Goal: Task Accomplishment & Management: Manage account settings

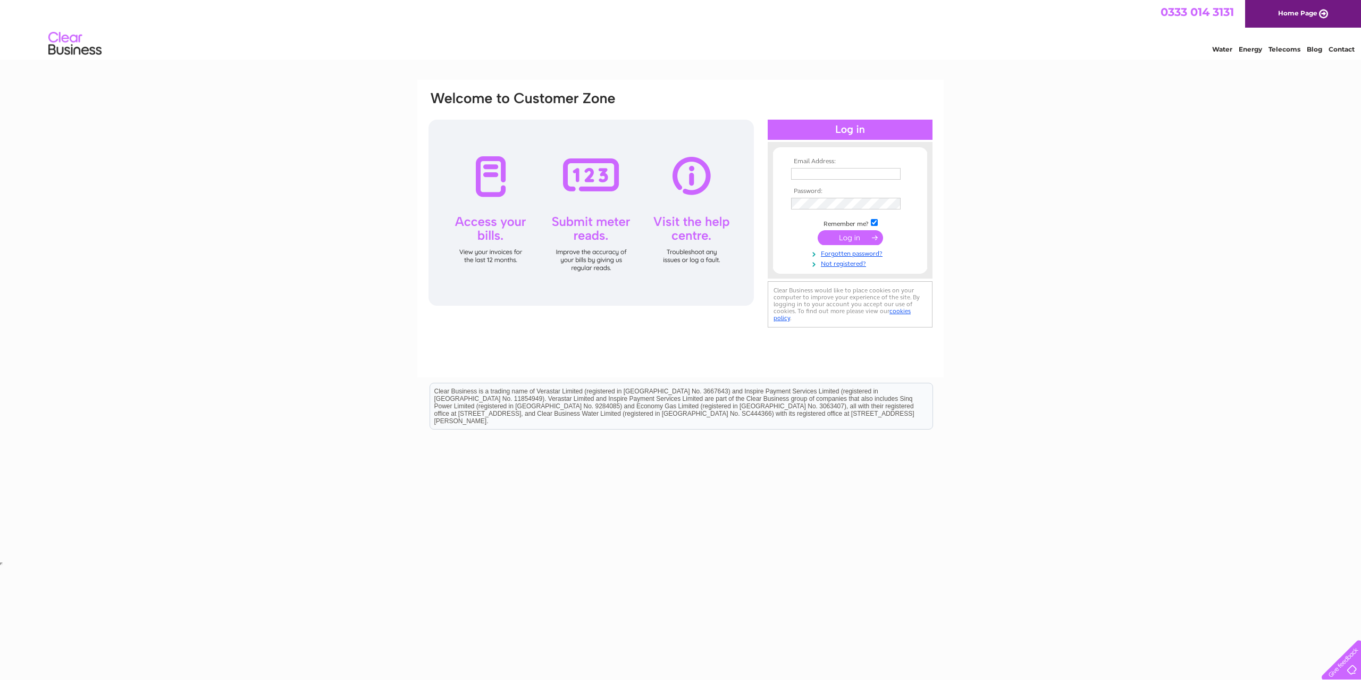
click at [834, 176] on input "text" at bounding box center [846, 174] width 110 height 12
type input "d"
type input "[EMAIL_ADDRESS][DOMAIN_NAME]"
click at [818, 231] on input "submit" at bounding box center [850, 238] width 65 height 15
click at [859, 242] on input "submit" at bounding box center [850, 237] width 65 height 15
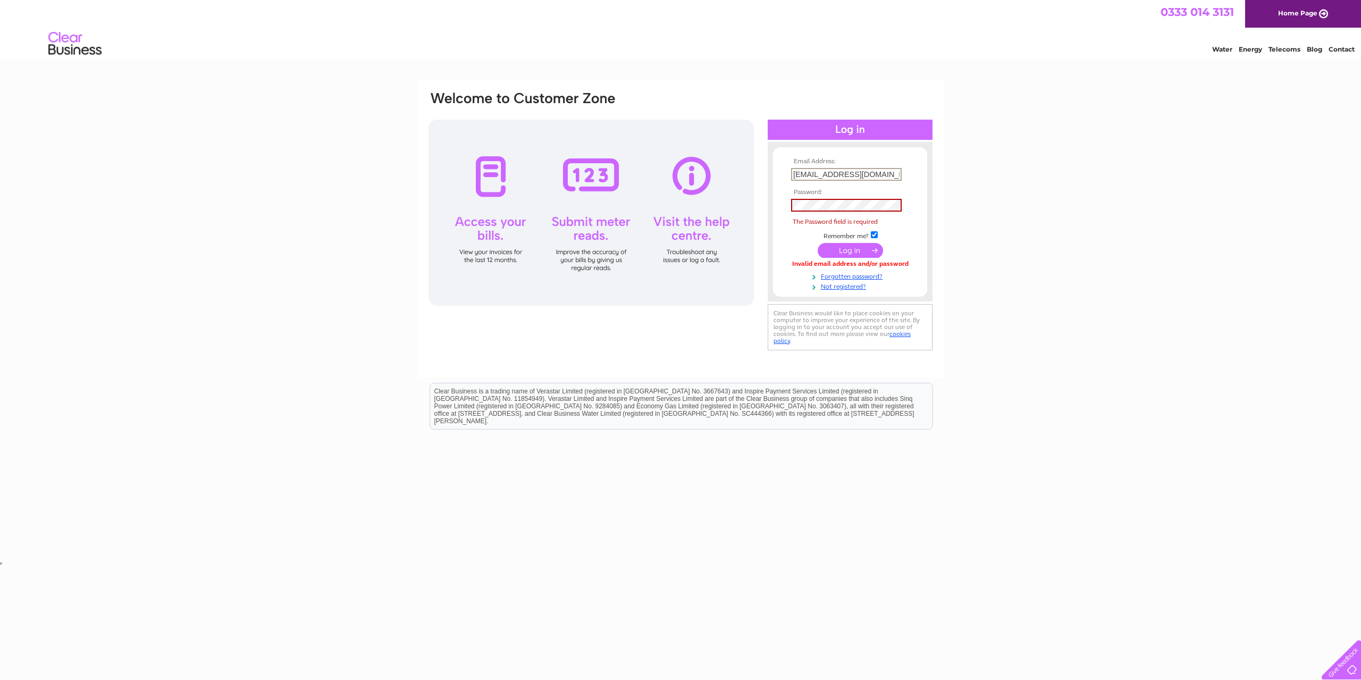
drag, startPoint x: 881, startPoint y: 175, endPoint x: 634, endPoint y: 170, distance: 246.8
click at [634, 170] on div "Email Address: hopeydavid@icloud.com Password: The Password field is required" at bounding box center [680, 221] width 506 height 263
type input "alb"
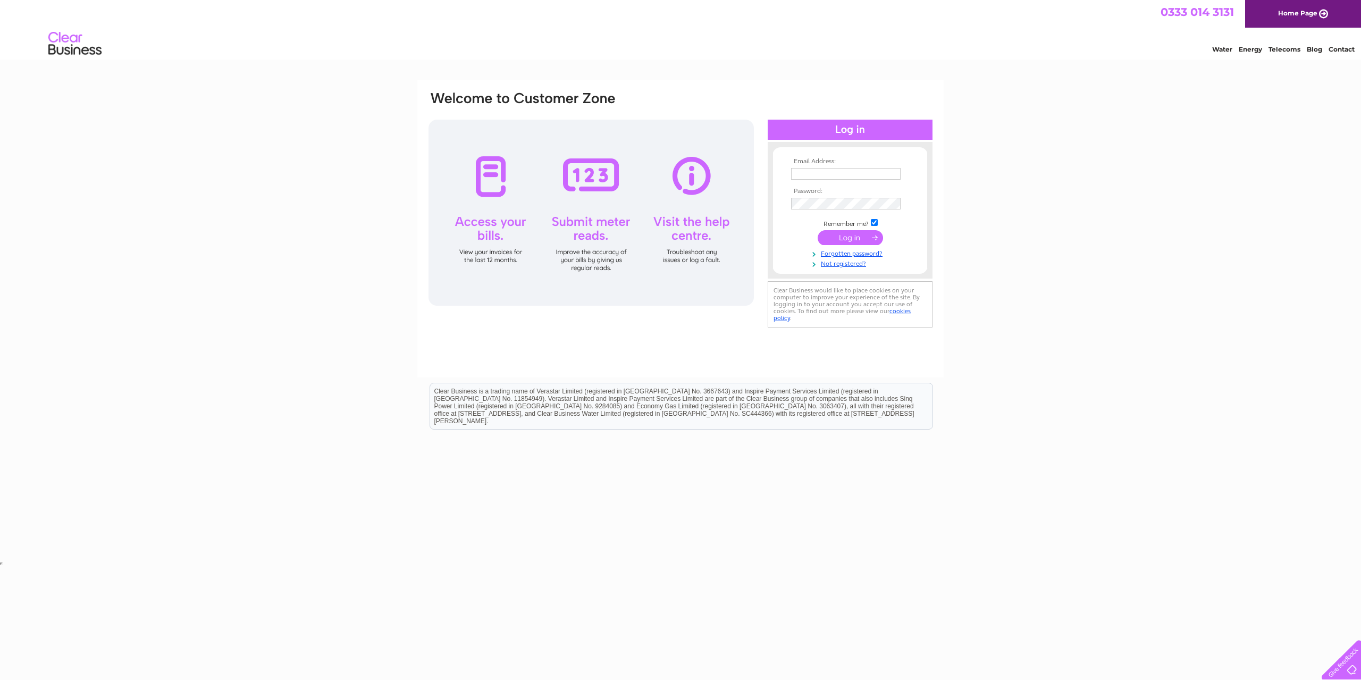
click at [862, 174] on input "text" at bounding box center [846, 174] width 110 height 12
type input "[EMAIL_ADDRESS][DOMAIN_NAME]"
click at [847, 257] on link "Forgotten password?" at bounding box center [851, 254] width 121 height 10
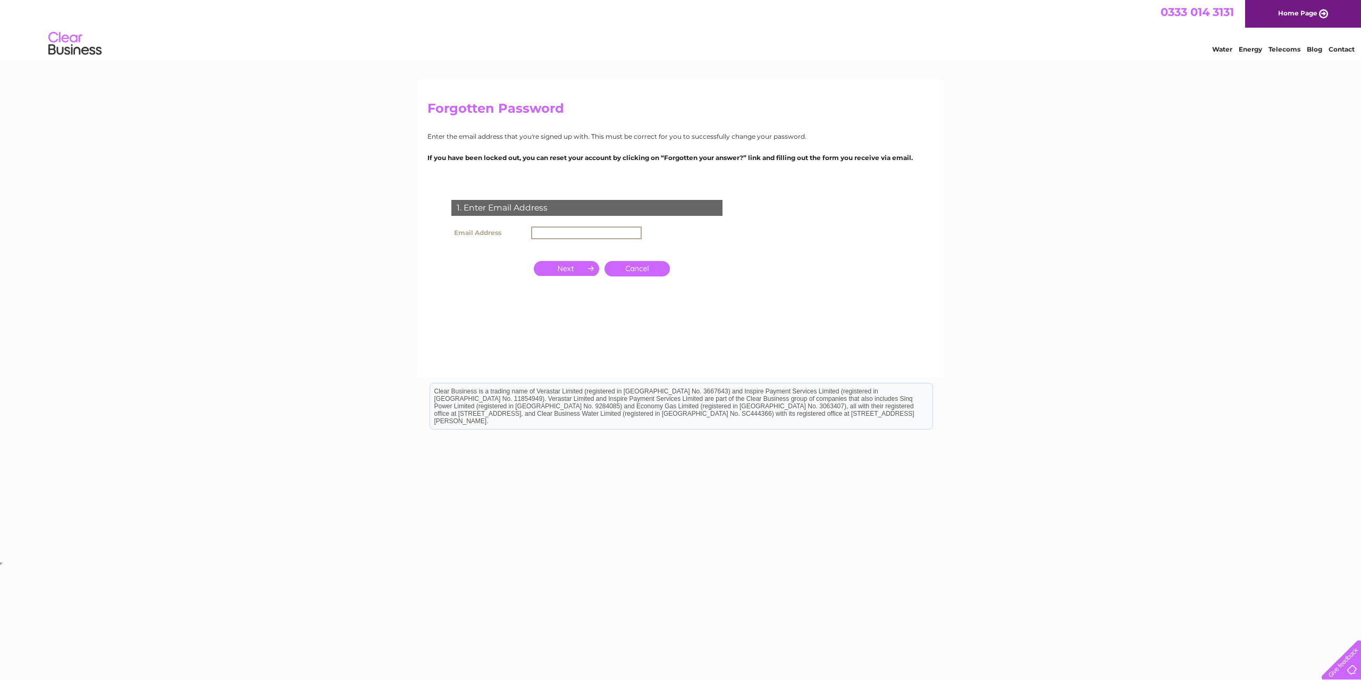
click at [603, 231] on input "text" at bounding box center [586, 233] width 111 height 13
type input "[EMAIL_ADDRESS][DOMAIN_NAME]"
click at [556, 270] on input "button" at bounding box center [566, 267] width 65 height 15
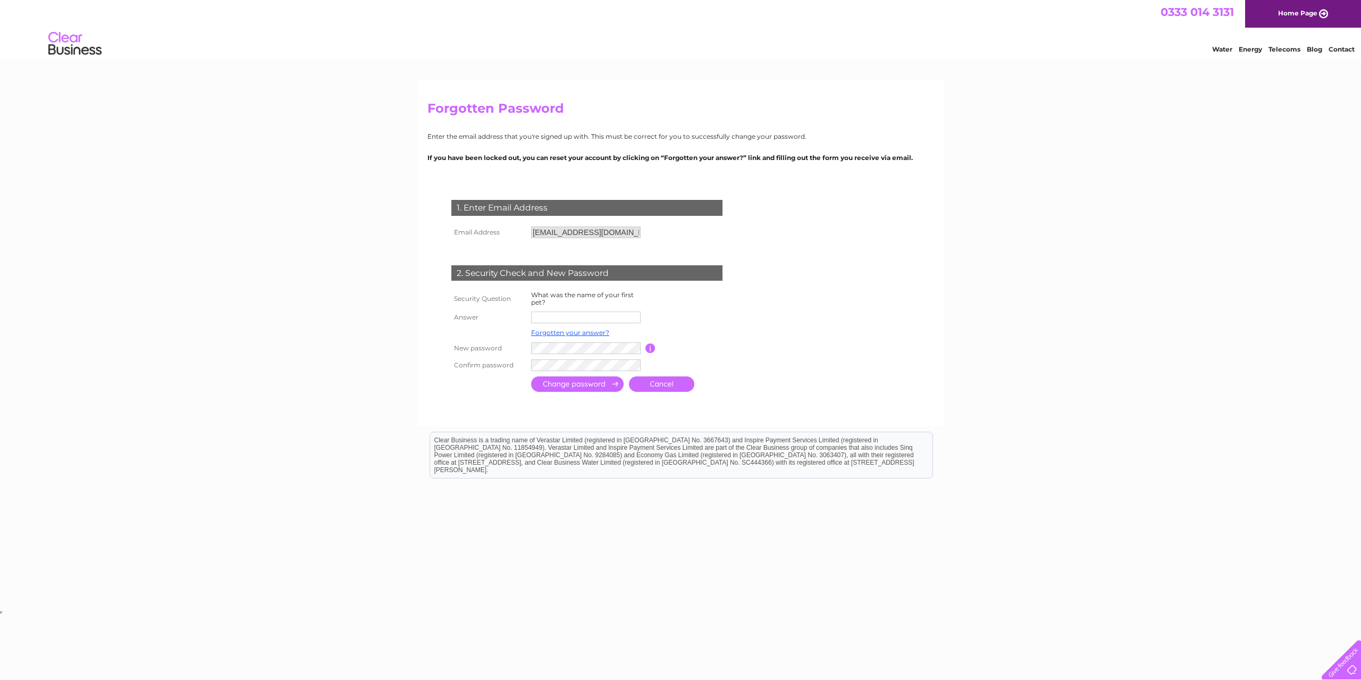
click at [583, 317] on input "text" at bounding box center [586, 318] width 110 height 12
click at [562, 316] on input "text" at bounding box center [586, 318] width 110 height 12
click at [554, 317] on input "text" at bounding box center [586, 318] width 111 height 13
click at [547, 313] on input "text" at bounding box center [586, 318] width 111 height 13
type input "Bramble"
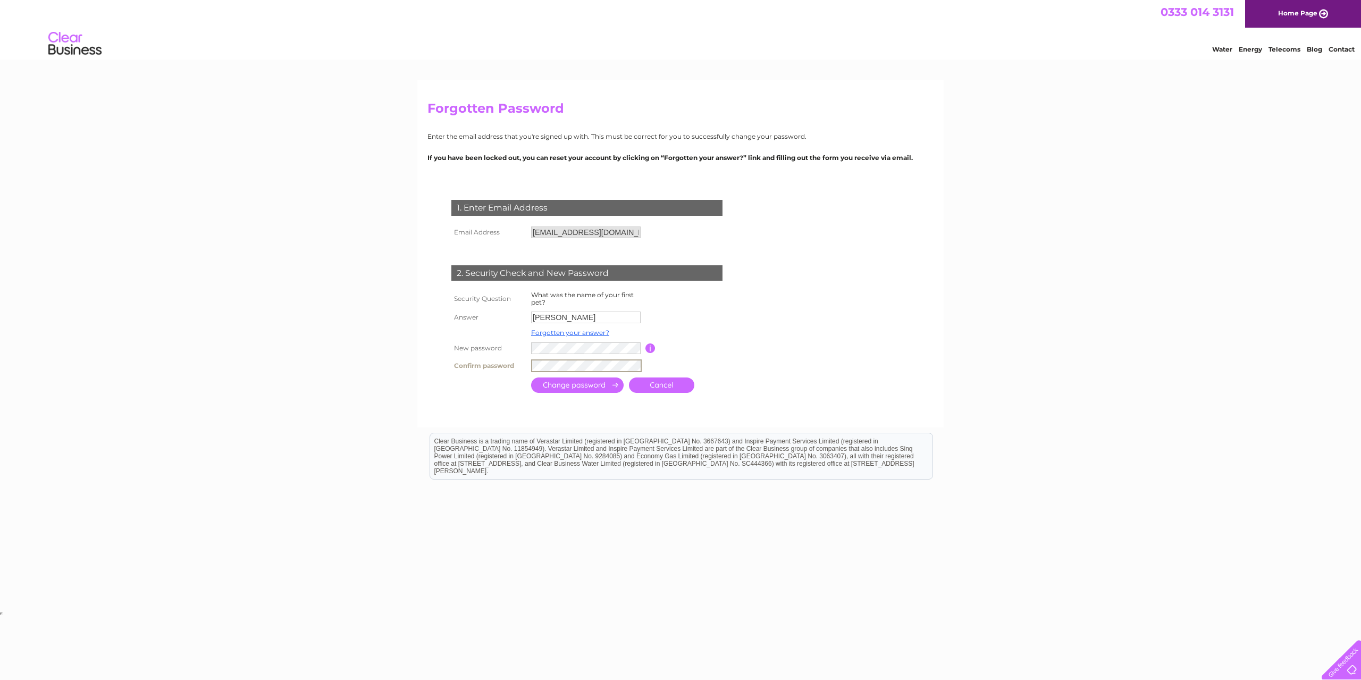
click at [655, 347] on input "button" at bounding box center [650, 348] width 10 height 10
click at [591, 382] on input "submit" at bounding box center [577, 383] width 93 height 15
